Goal: Transaction & Acquisition: Purchase product/service

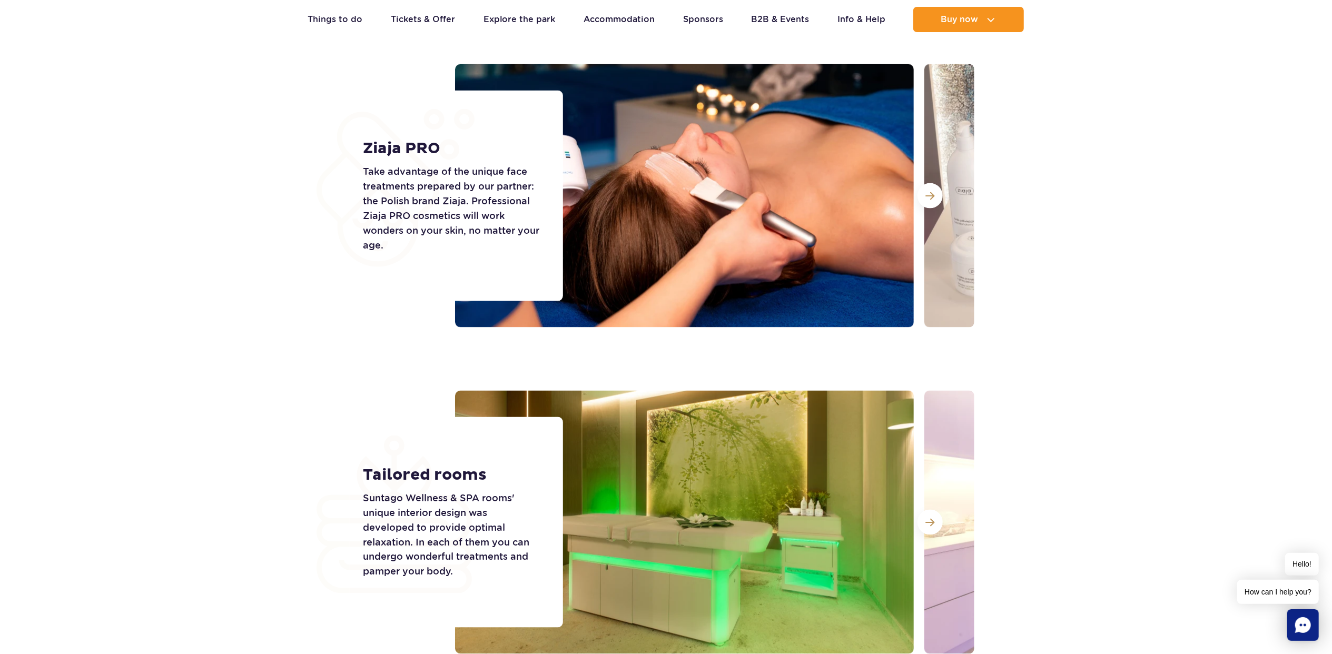
scroll to position [1194, 0]
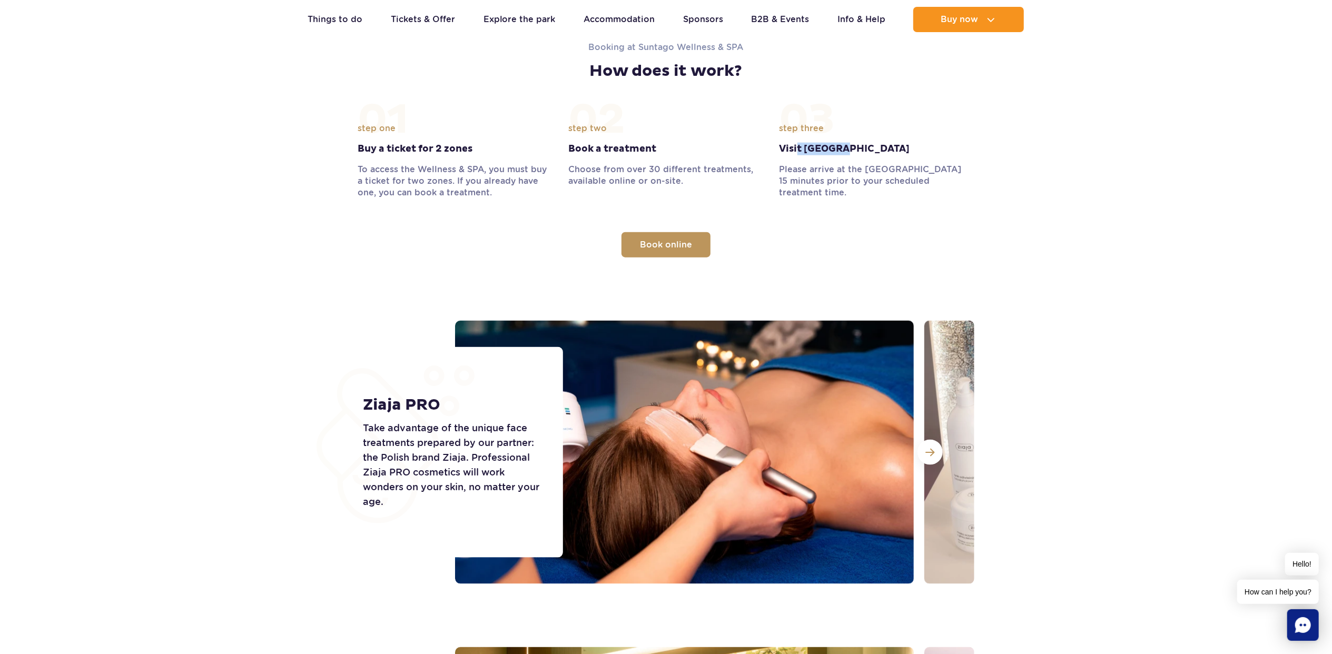
drag, startPoint x: 851, startPoint y: 148, endPoint x: 784, endPoint y: 148, distance: 66.9
click at [789, 148] on strong "Visit Suntago" at bounding box center [877, 149] width 195 height 13
drag, startPoint x: 784, startPoint y: 148, endPoint x: 779, endPoint y: 148, distance: 5.8
click at [780, 148] on strong "Visit Suntago" at bounding box center [877, 149] width 195 height 13
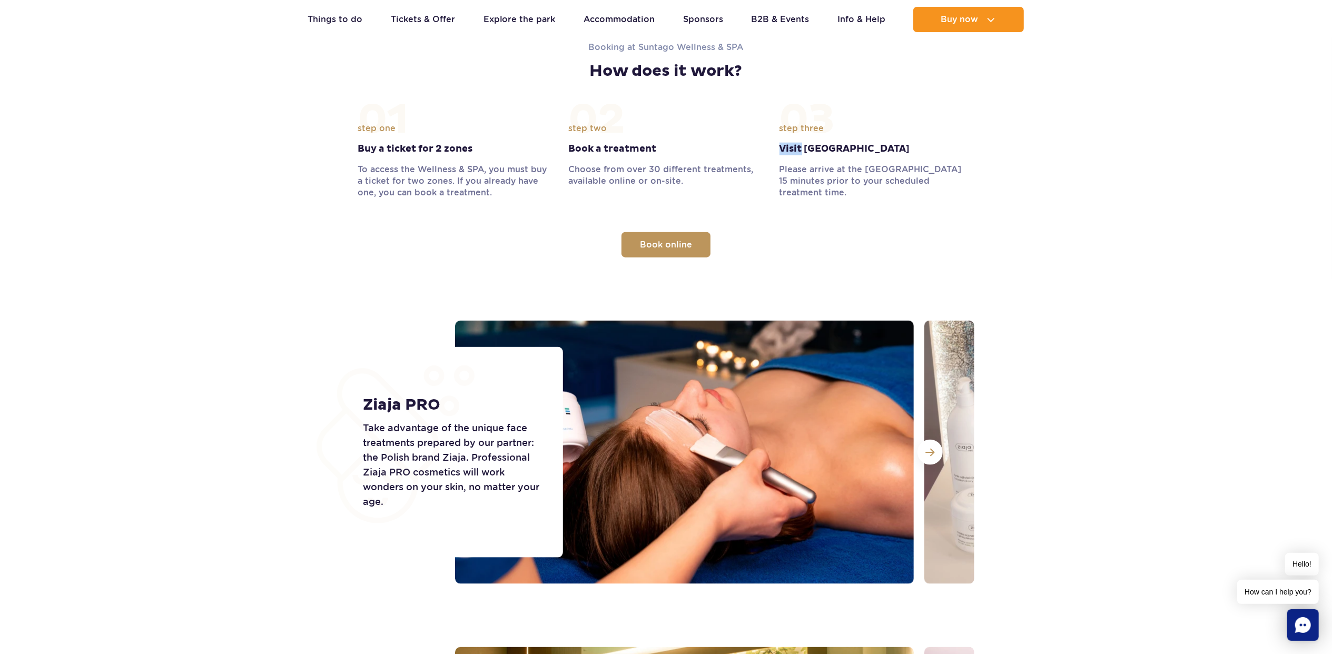
drag, startPoint x: 781, startPoint y: 151, endPoint x: 894, endPoint y: 228, distance: 137.3
click at [894, 228] on div "01 step one Buy a ticket for 2 zones To access the Wellness & SPA, you must buy…" at bounding box center [666, 190] width 617 height 135
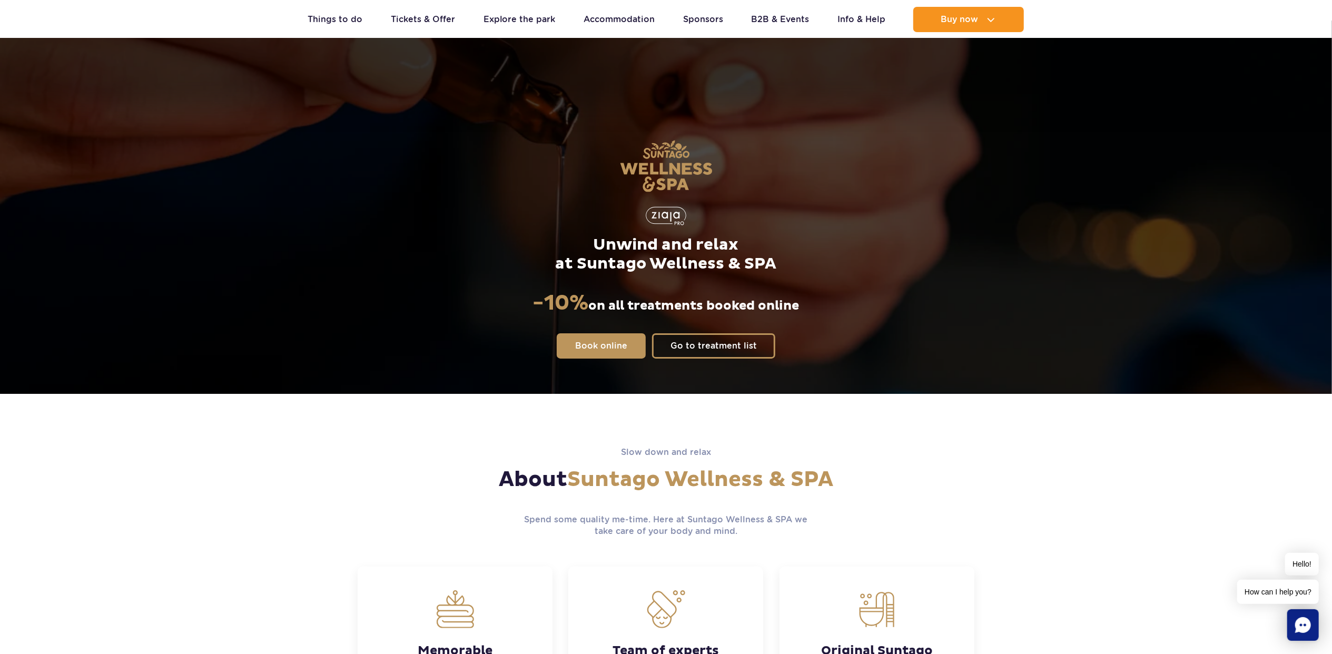
scroll to position [0, 0]
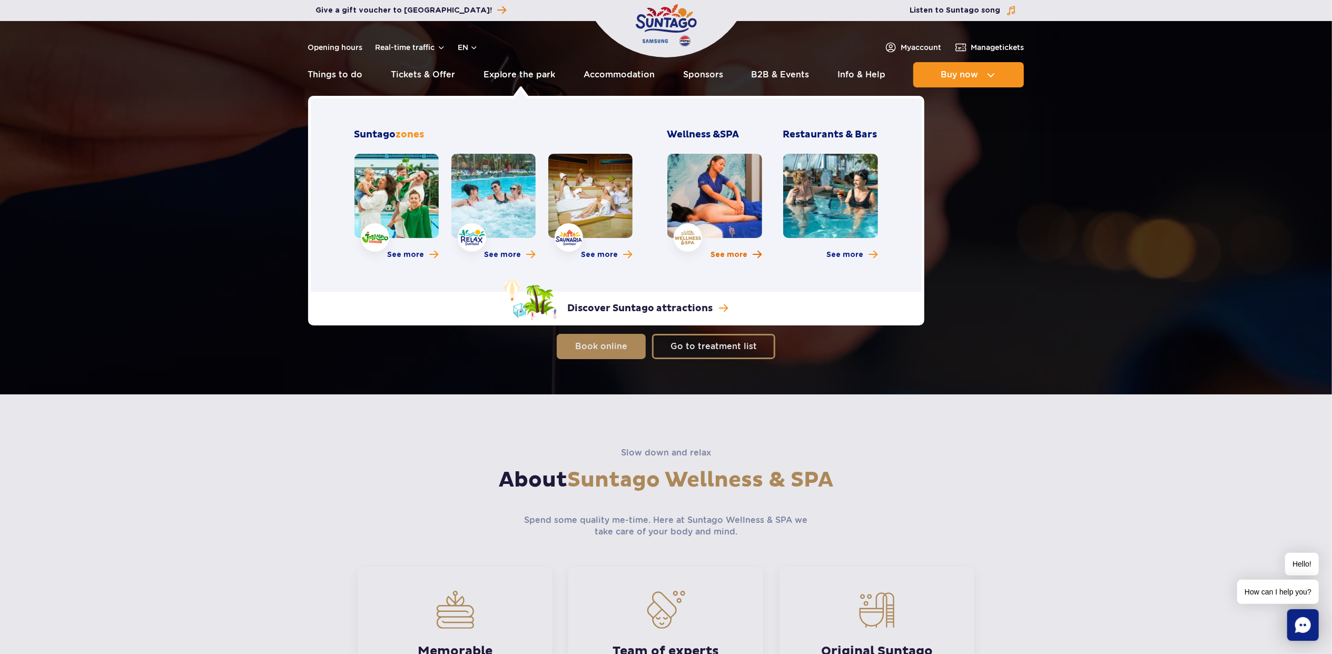
click at [735, 255] on span "See more" at bounding box center [729, 255] width 37 height 11
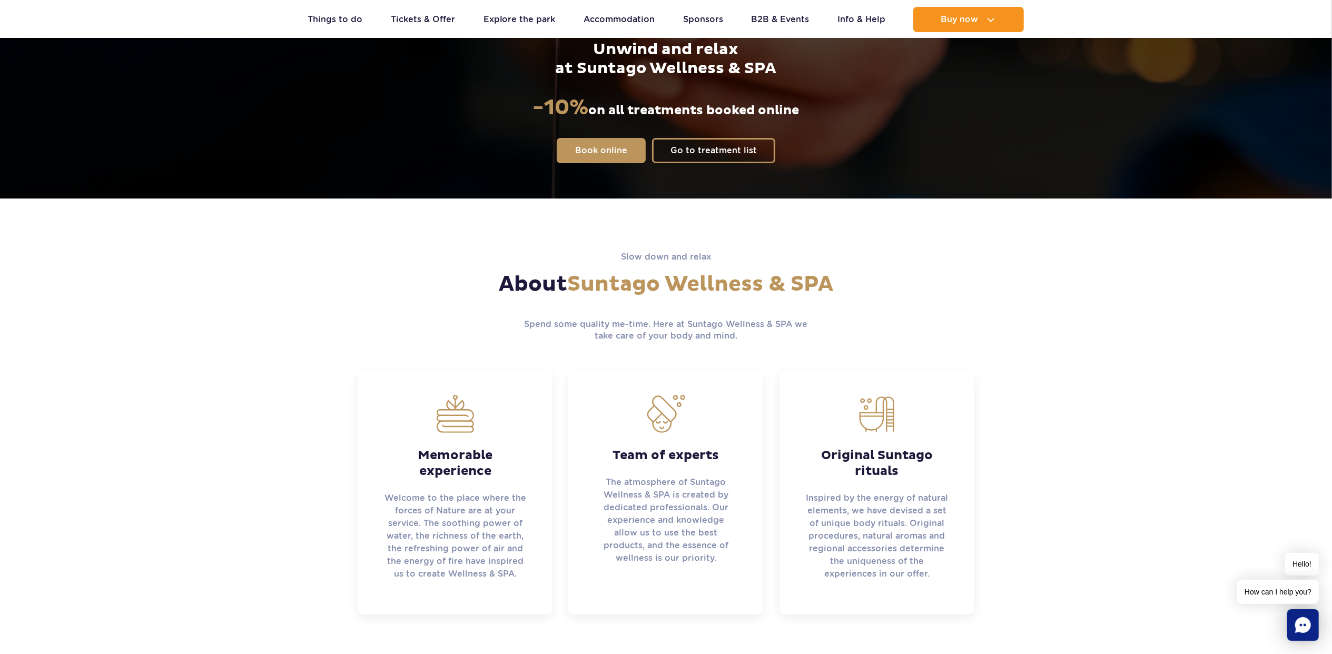
scroll to position [211, 0]
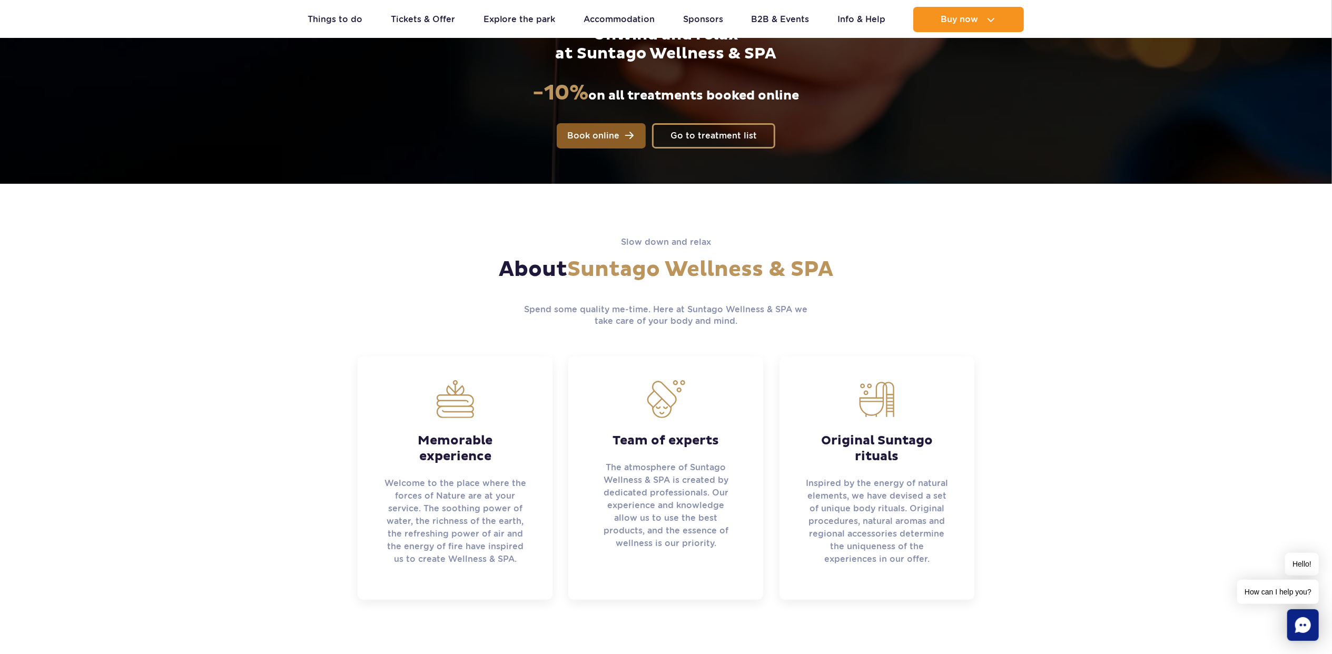
click at [604, 138] on span "Book online" at bounding box center [593, 136] width 52 height 8
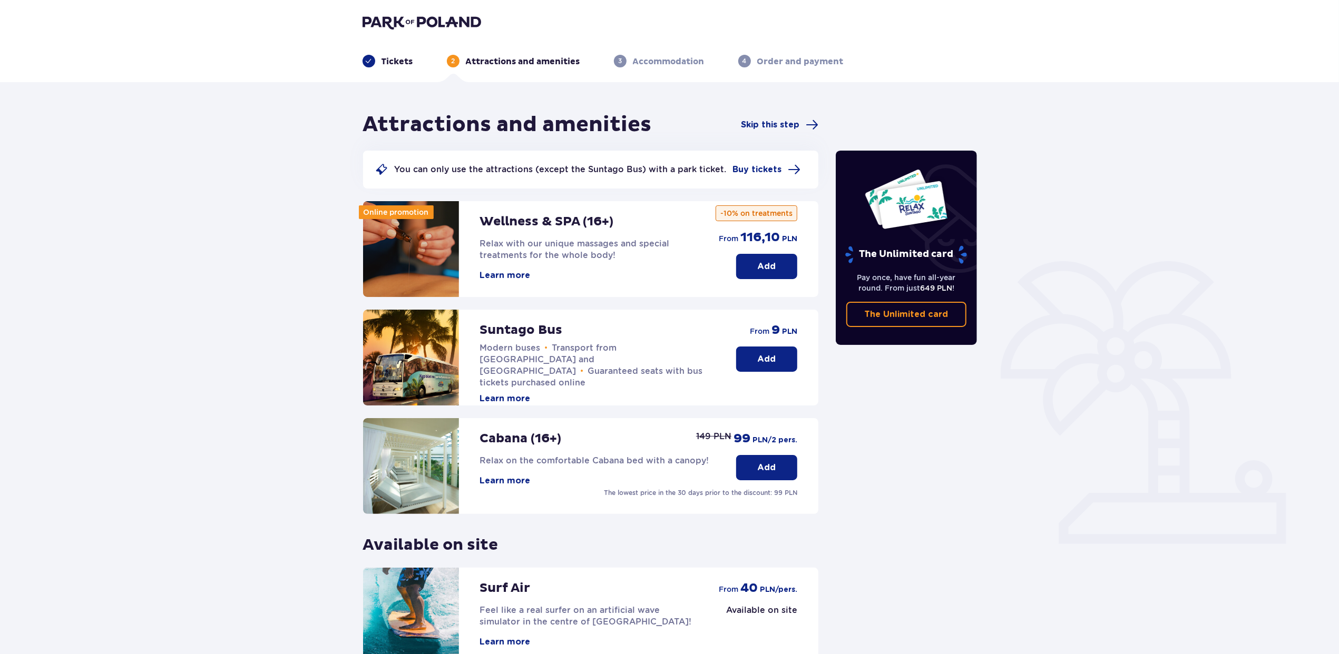
click at [519, 268] on div "Wellness & SPA (16+) Relax with our unique massages and special treatments for …" at bounding box center [587, 241] width 215 height 80
click at [513, 272] on button "Learn more" at bounding box center [505, 276] width 51 height 12
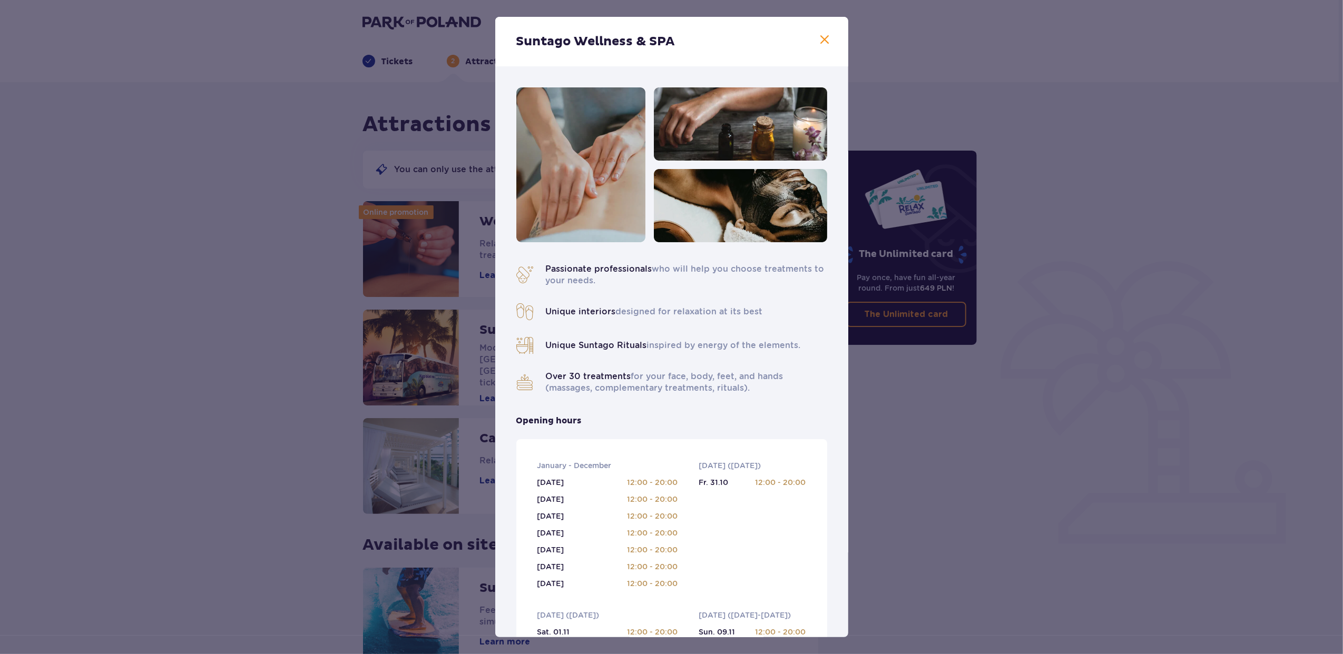
click at [826, 41] on span at bounding box center [825, 40] width 13 height 13
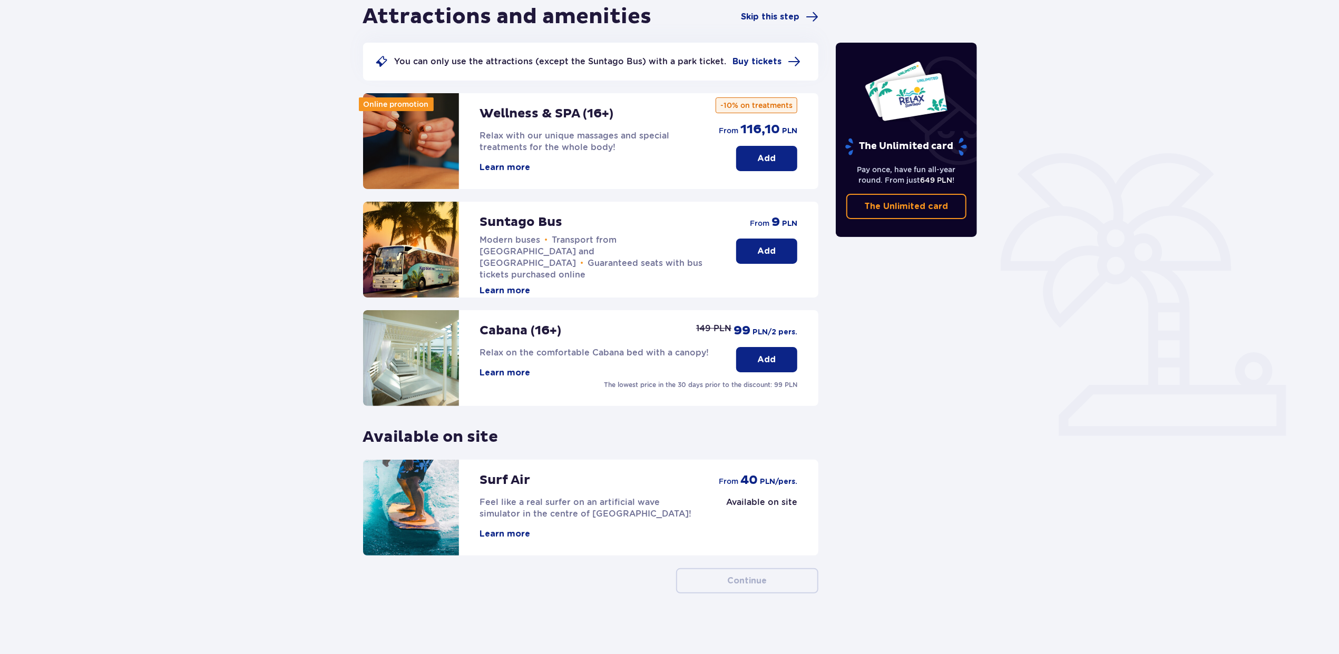
scroll to position [110, 0]
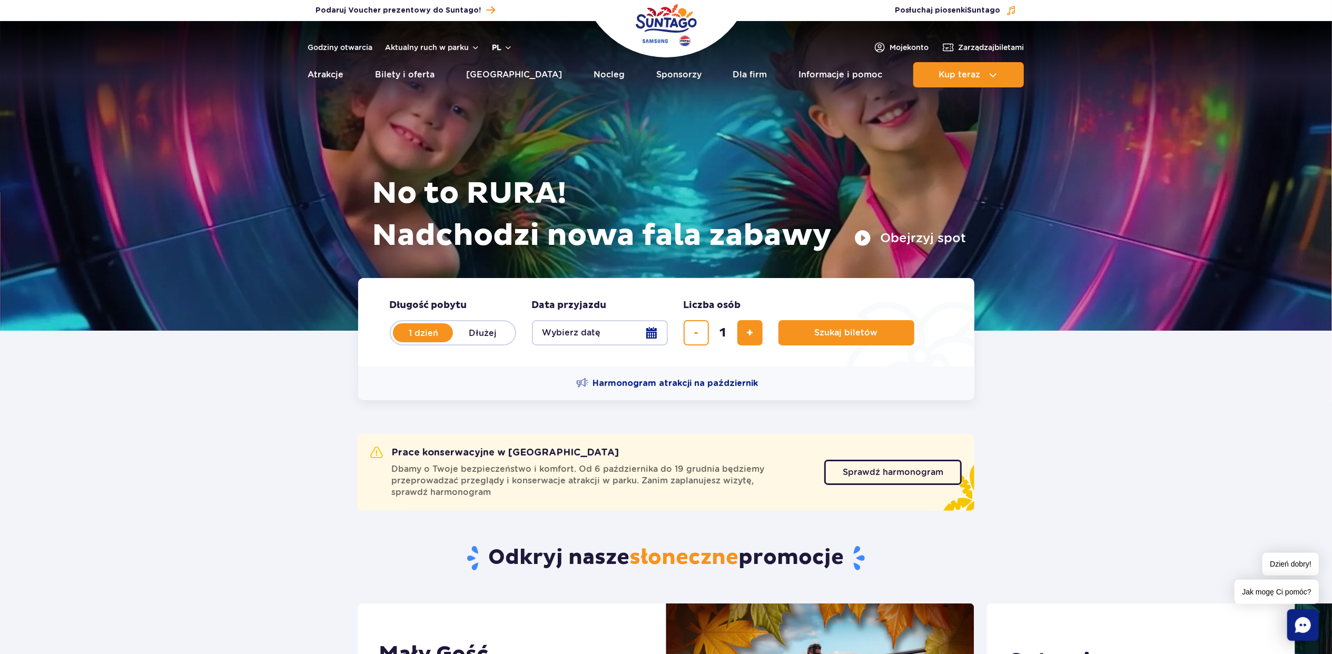
click at [503, 48] on button "pl" at bounding box center [503, 47] width 20 height 11
click at [497, 90] on button "EN" at bounding box center [509, 91] width 30 height 11
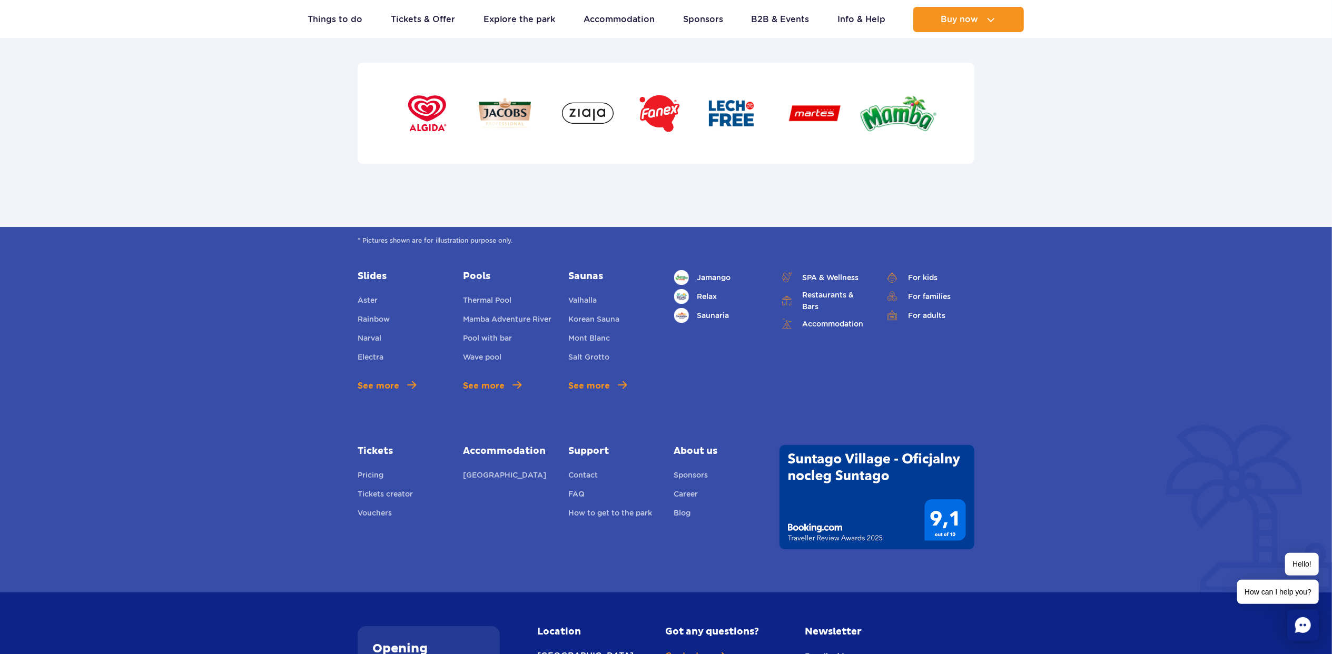
scroll to position [3731, 0]
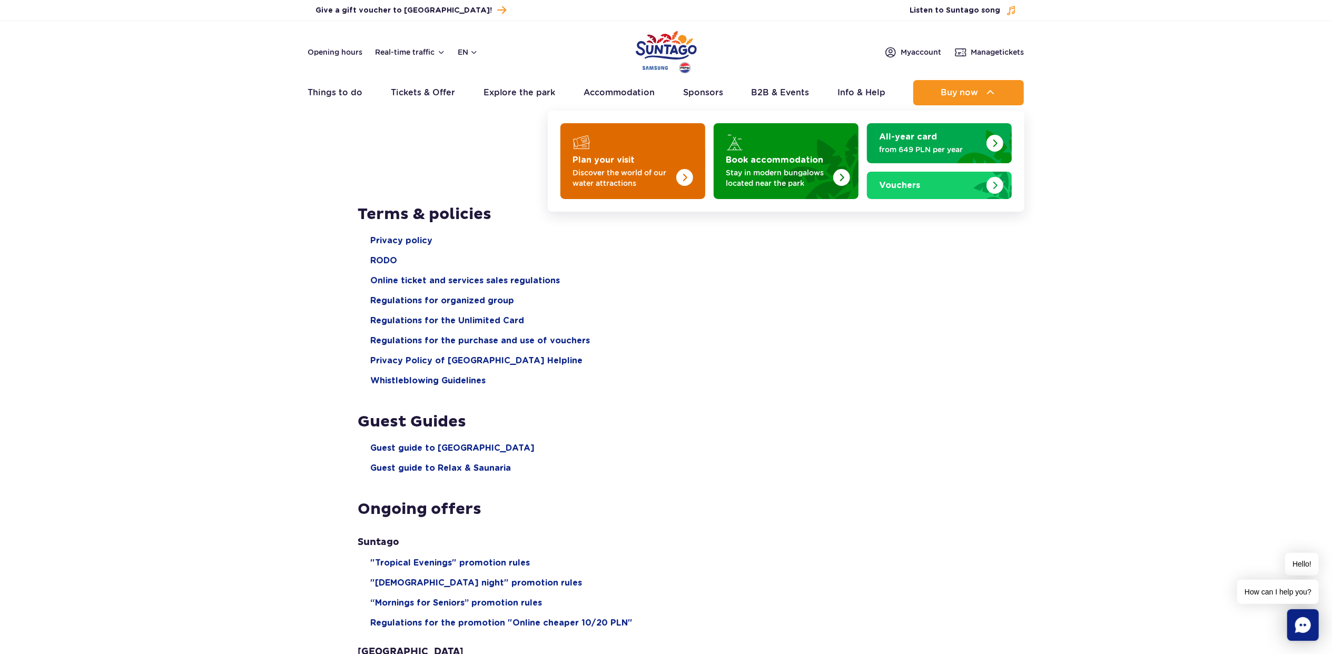
click at [615, 156] on strong "Plan your visit" at bounding box center [604, 160] width 62 height 8
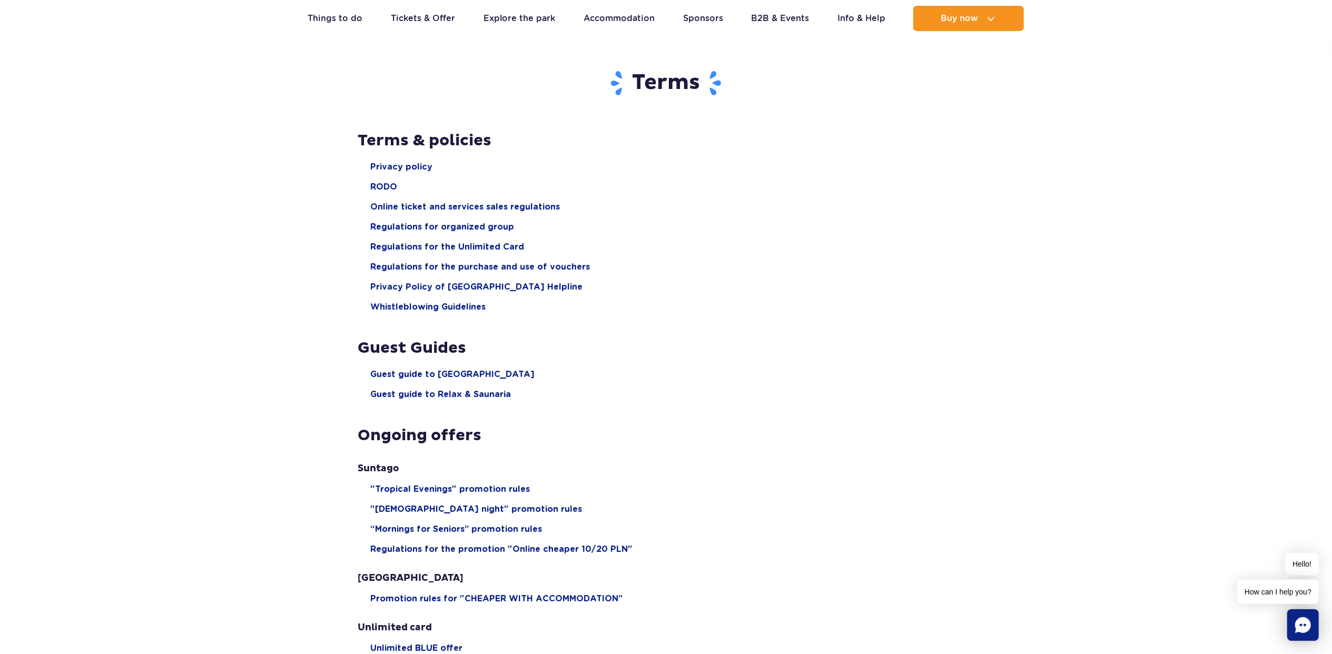
scroll to position [70, 0]
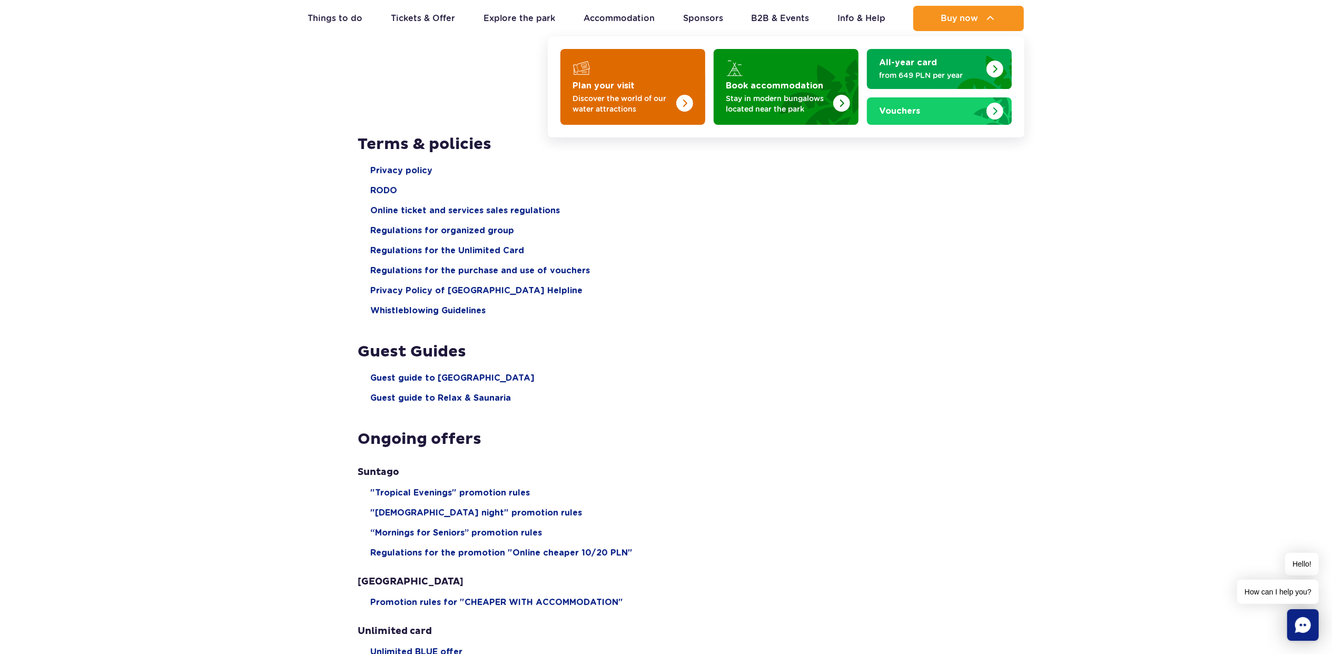
click at [594, 87] on strong "Plan your visit" at bounding box center [604, 86] width 62 height 8
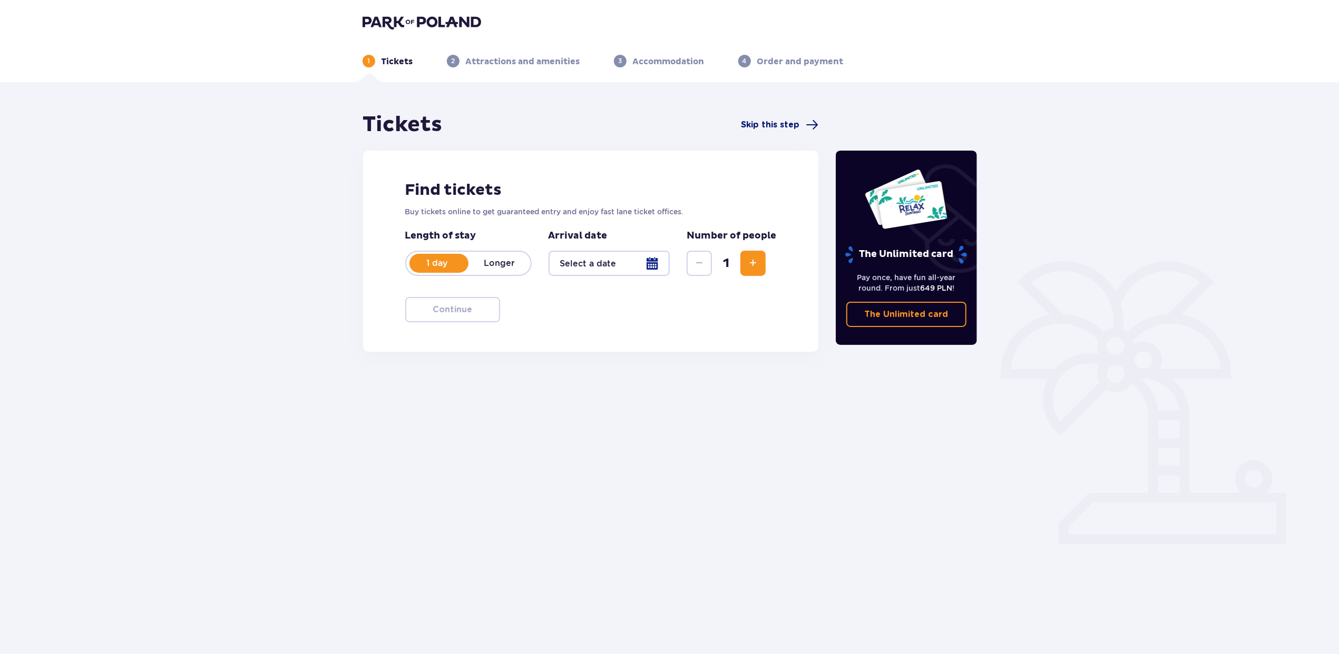
click at [749, 125] on span "Skip this step" at bounding box center [770, 125] width 58 height 12
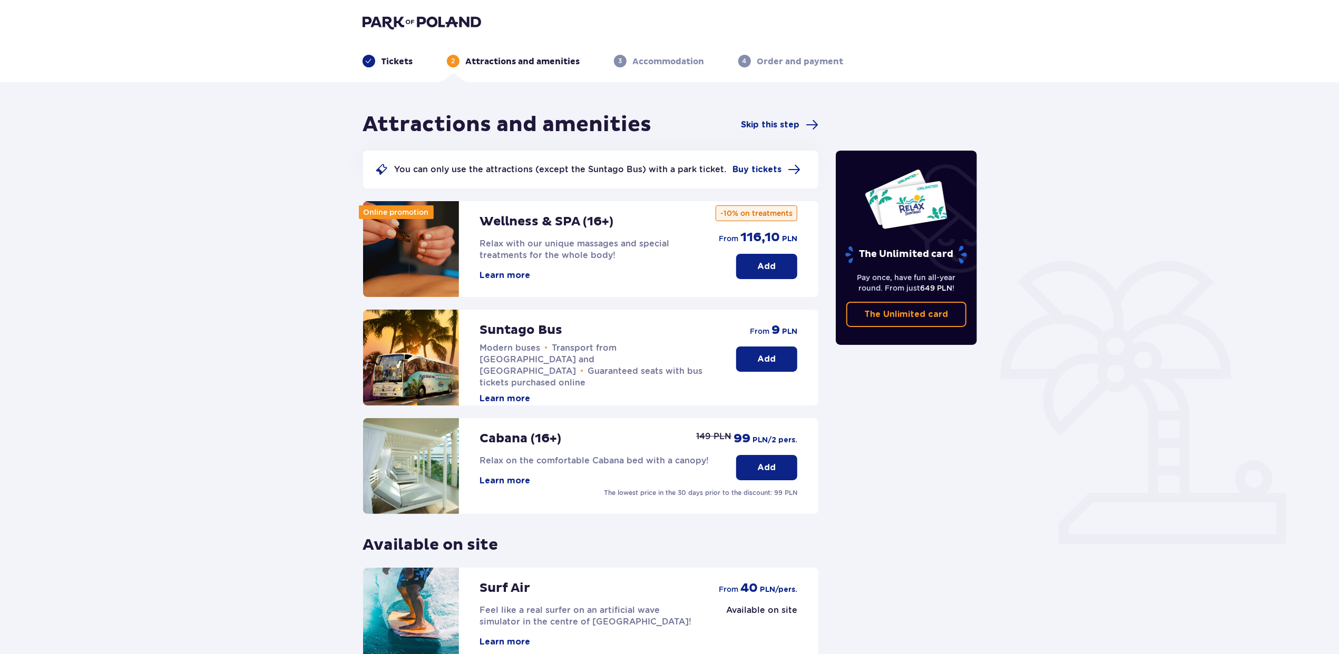
click at [763, 266] on p "Add" at bounding box center [766, 267] width 18 height 12
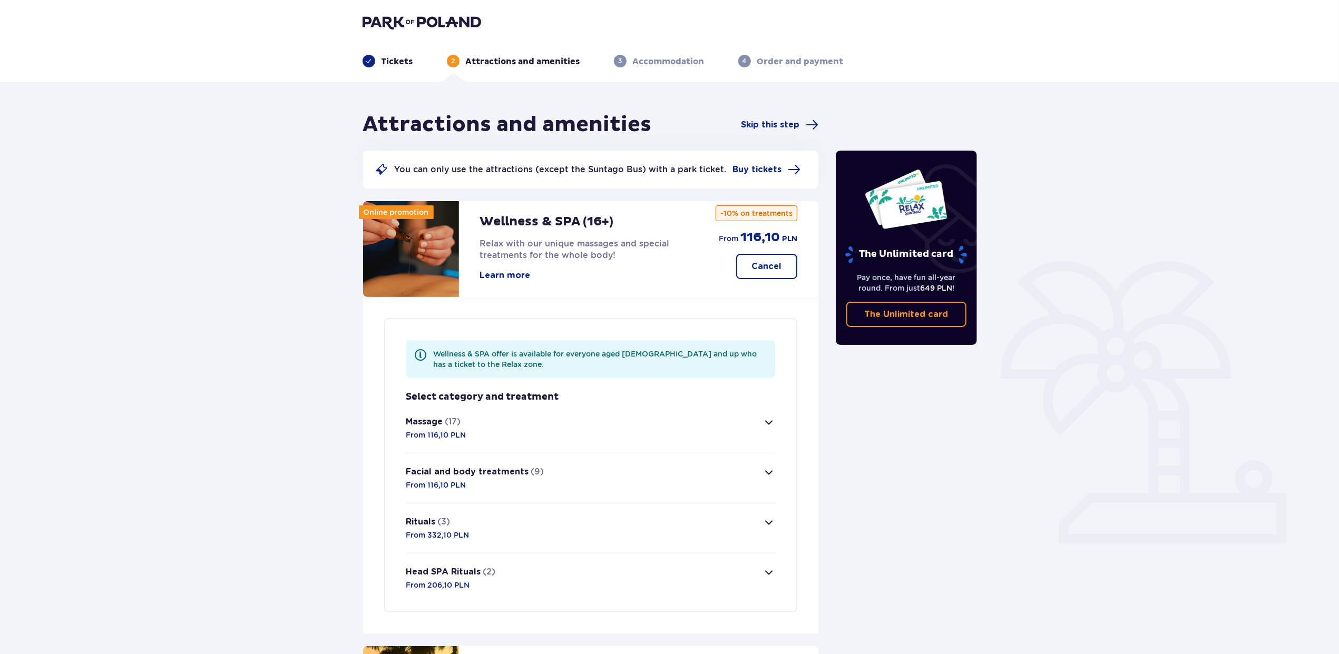
click at [477, 432] on button "Massage (17) From 116,10 PLN" at bounding box center [590, 428] width 369 height 50
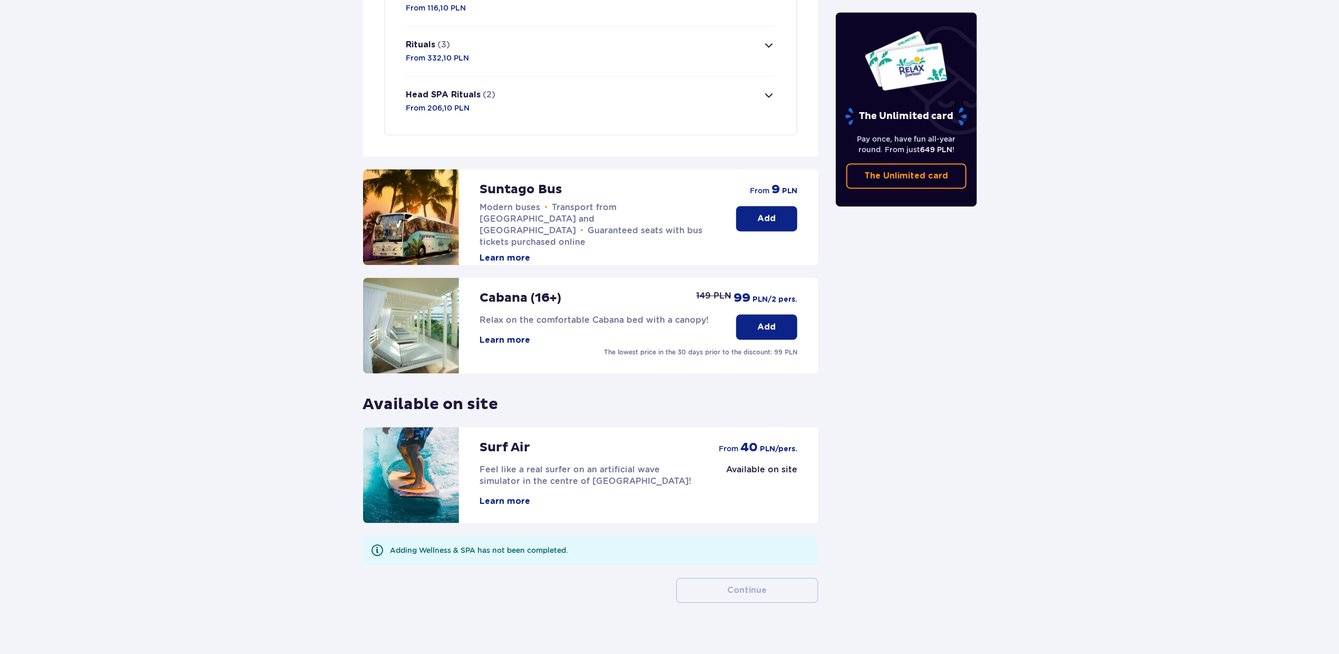
scroll to position [1940, 0]
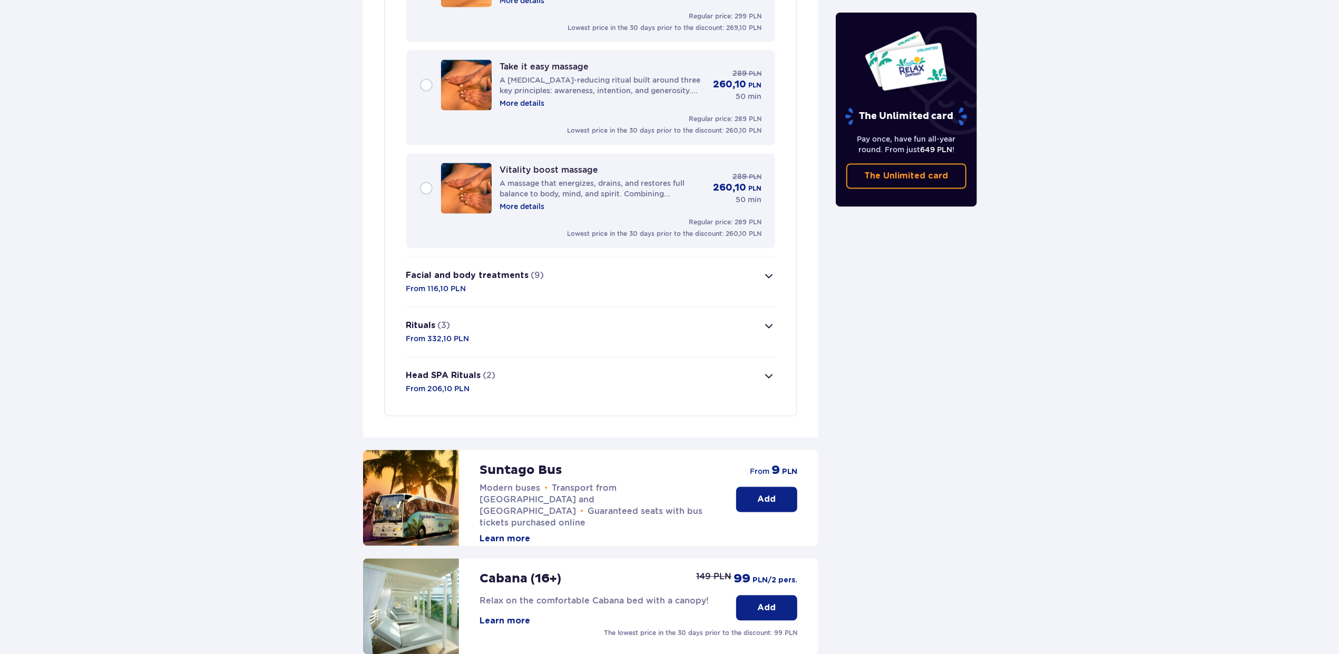
click at [614, 179] on p "A massage that energizes, drains, and restores full balance to body, mind, and …" at bounding box center [602, 189] width 205 height 21
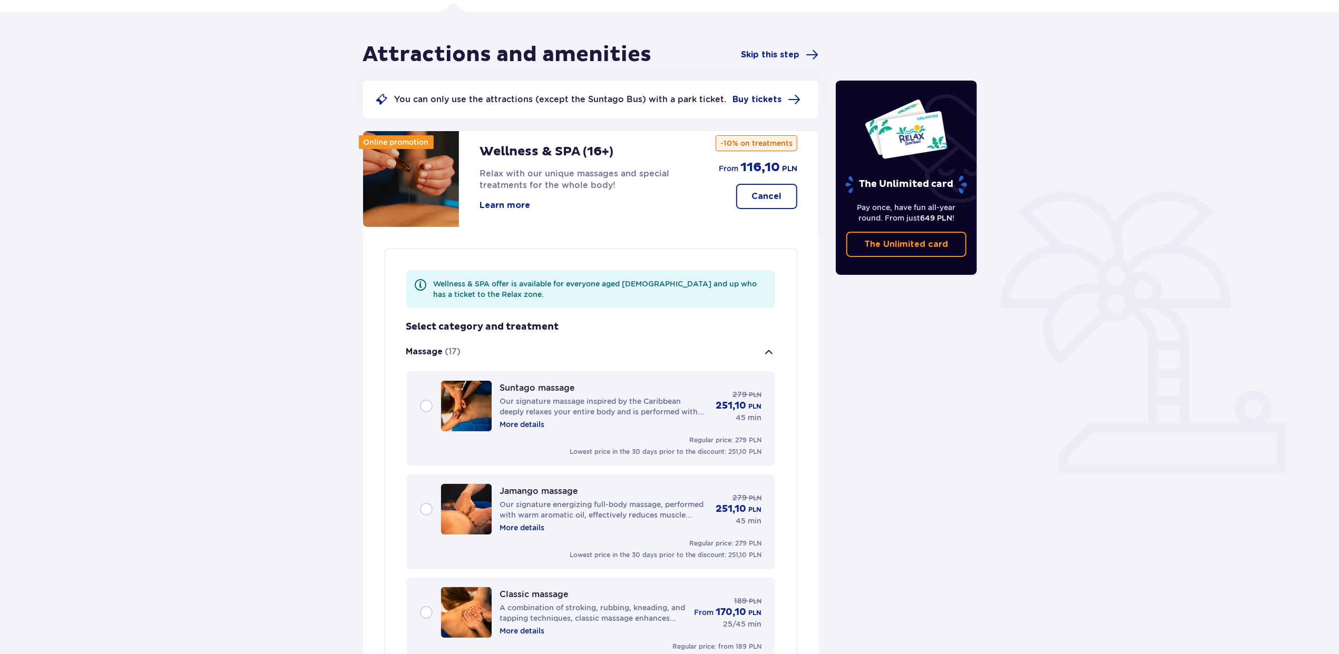
scroll to position [0, 0]
